Goal: Task Accomplishment & Management: Use online tool/utility

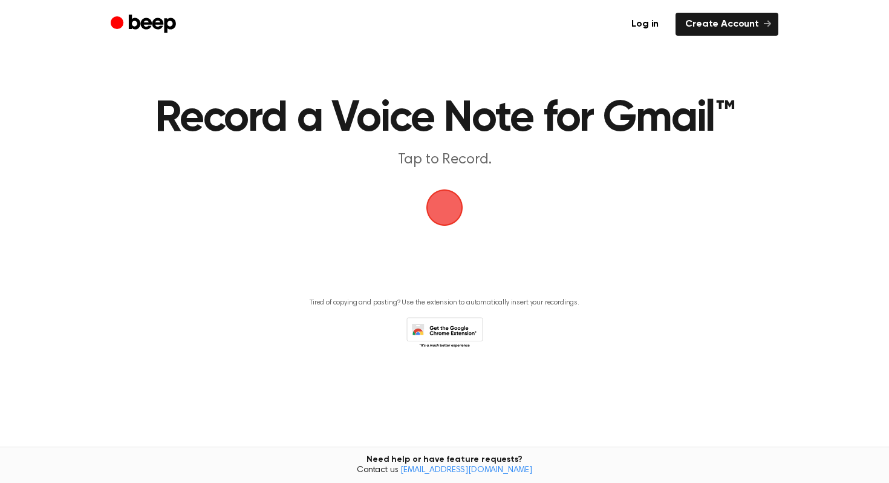
click at [452, 201] on span "button" at bounding box center [445, 208] width 62 height 62
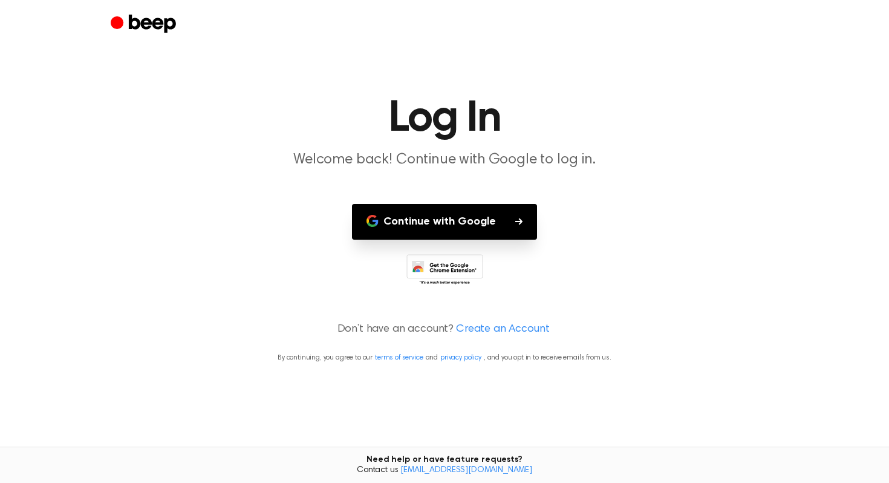
click at [457, 217] on button "Continue with Google" at bounding box center [444, 222] width 185 height 36
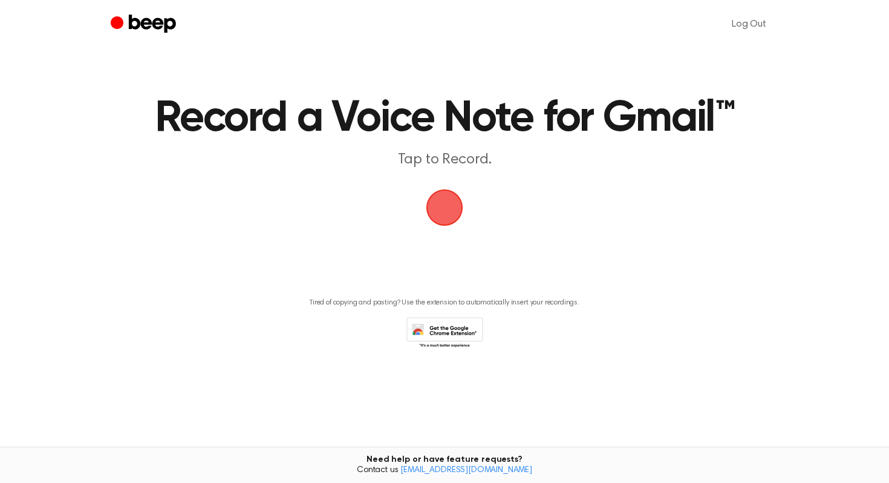
click at [444, 207] on span "button" at bounding box center [445, 208] width 44 height 44
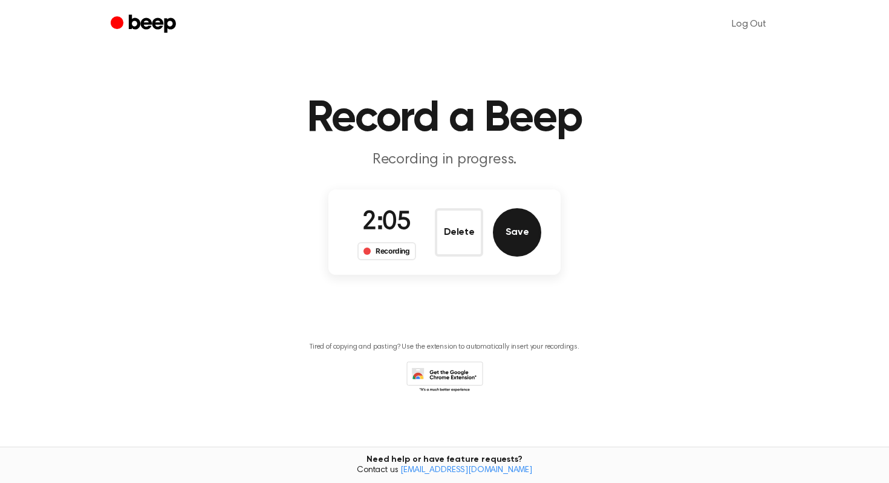
click at [514, 237] on button "Save" at bounding box center [517, 232] width 48 height 48
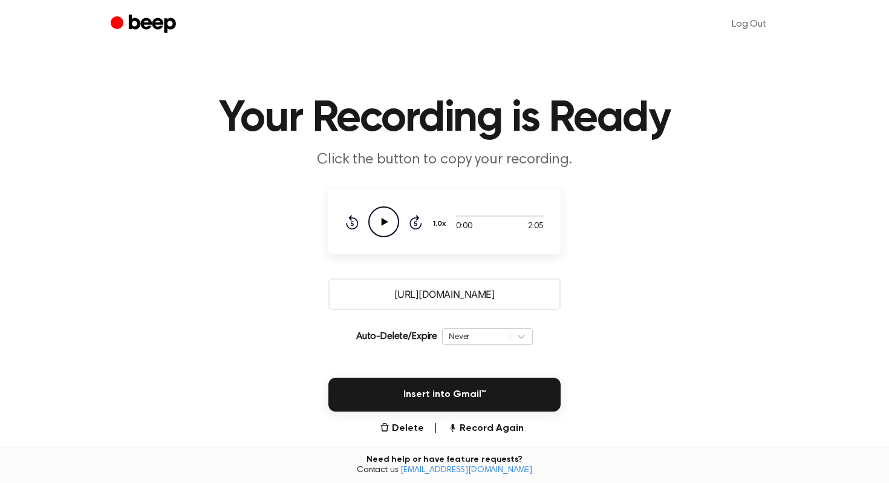
click at [387, 230] on icon "Play Audio" at bounding box center [384, 221] width 31 height 31
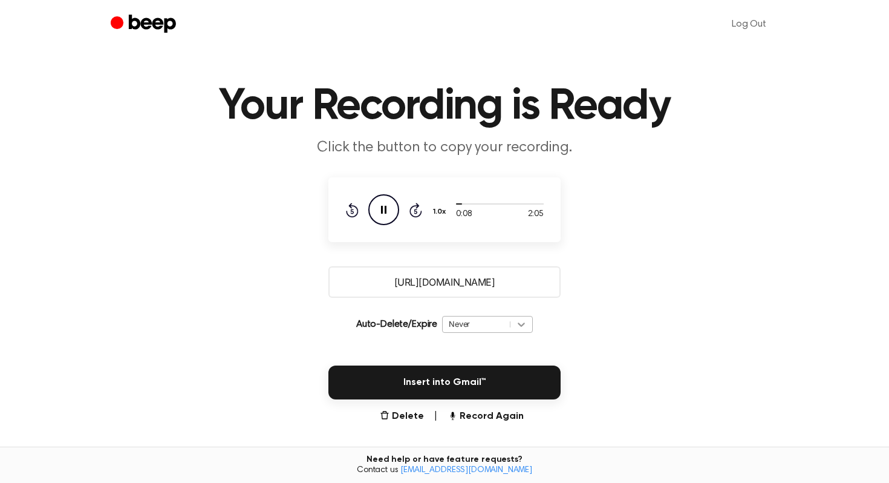
click at [521, 333] on div "Never" at bounding box center [487, 324] width 91 height 17
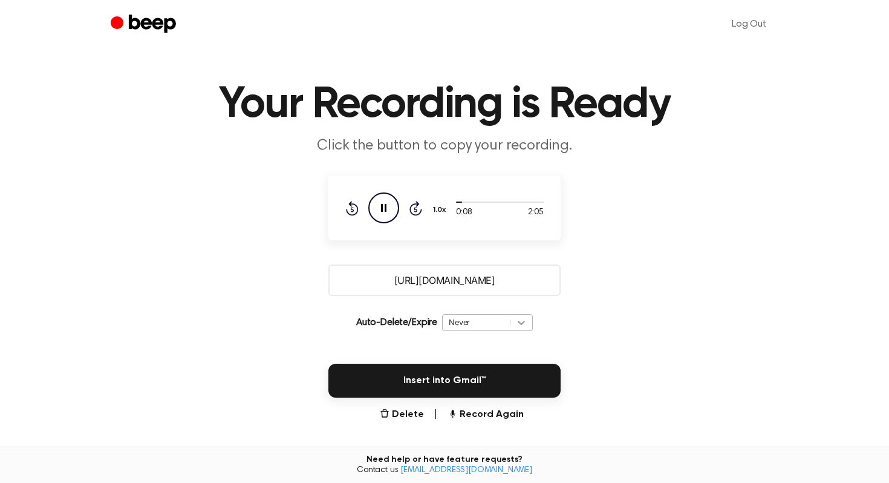
scroll to position [16, 0]
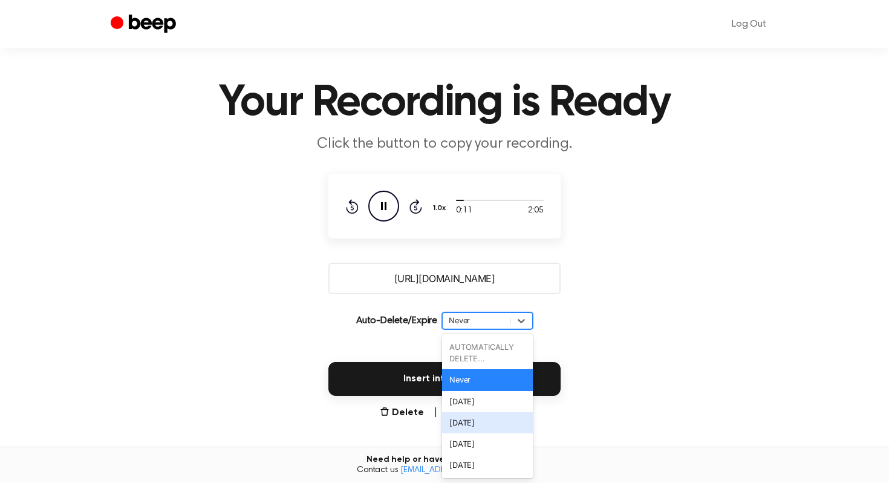
click at [512, 425] on div "In 1 Week" at bounding box center [487, 422] width 91 height 21
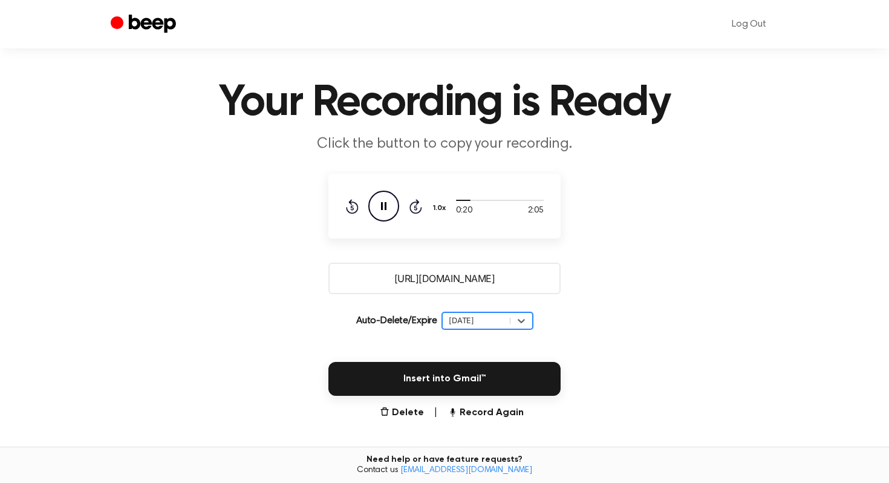
click at [518, 278] on input "https://beep.audio/p5yHrxC" at bounding box center [445, 278] width 232 height 31
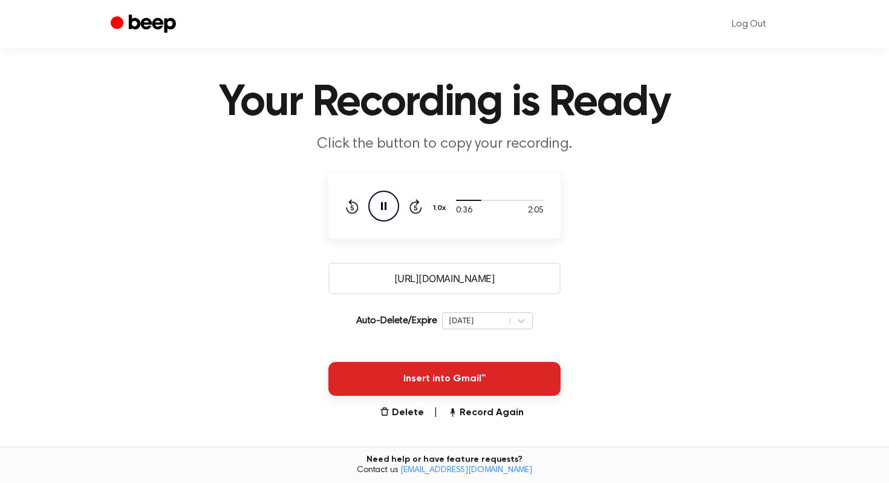
click at [394, 367] on button "Insert into Gmail™" at bounding box center [445, 379] width 232 height 34
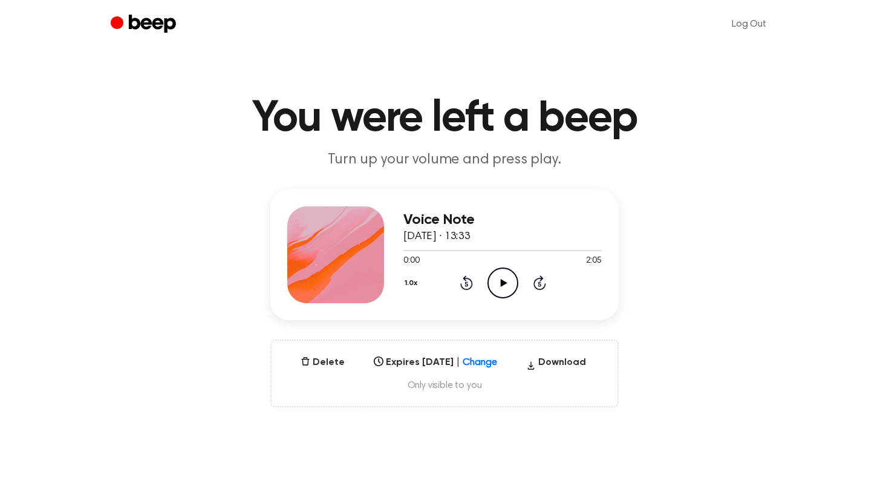
click at [507, 283] on icon "Play Audio" at bounding box center [503, 282] width 31 height 31
click at [415, 284] on button "1.0x" at bounding box center [413, 283] width 19 height 21
click at [414, 284] on button "1.0x" at bounding box center [413, 283] width 19 height 21
click at [757, 26] on link "Log Out" at bounding box center [749, 24] width 59 height 29
